Goal: Task Accomplishment & Management: Complete application form

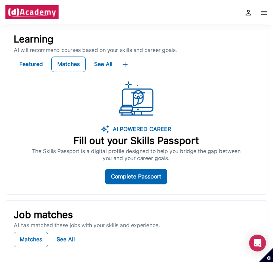
click at [263, 12] on img at bounding box center [264, 13] width 8 height 8
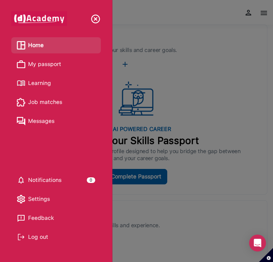
click at [185, 165] on div at bounding box center [136, 131] width 273 height 262
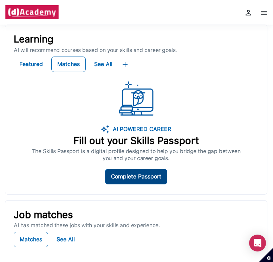
click at [150, 174] on div "Complete Passport" at bounding box center [136, 177] width 50 height 10
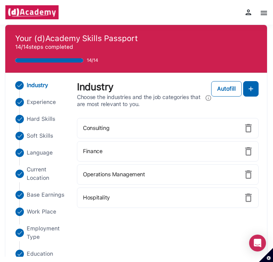
click at [262, 14] on img at bounding box center [264, 13] width 8 height 8
click at [140, 84] on div at bounding box center [136, 131] width 273 height 262
